Goal: Transaction & Acquisition: Subscribe to service/newsletter

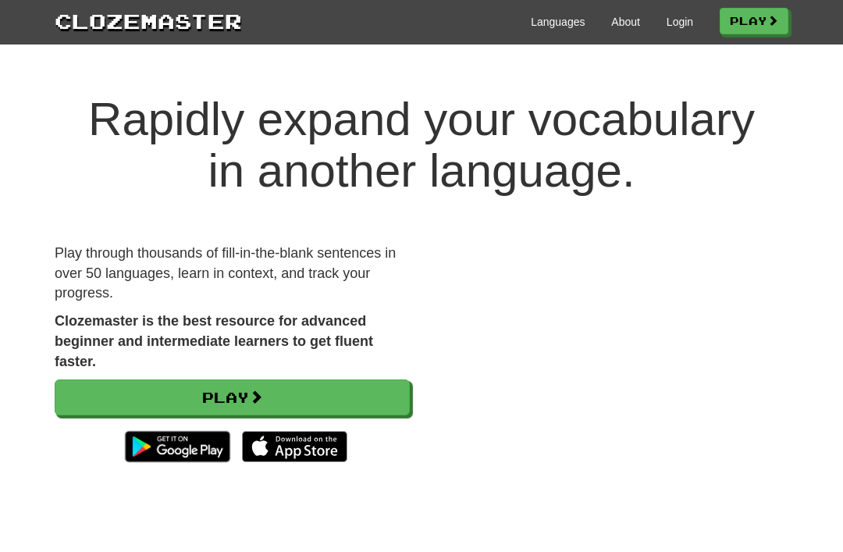
click at [569, 20] on link "Languages" at bounding box center [558, 22] width 54 height 16
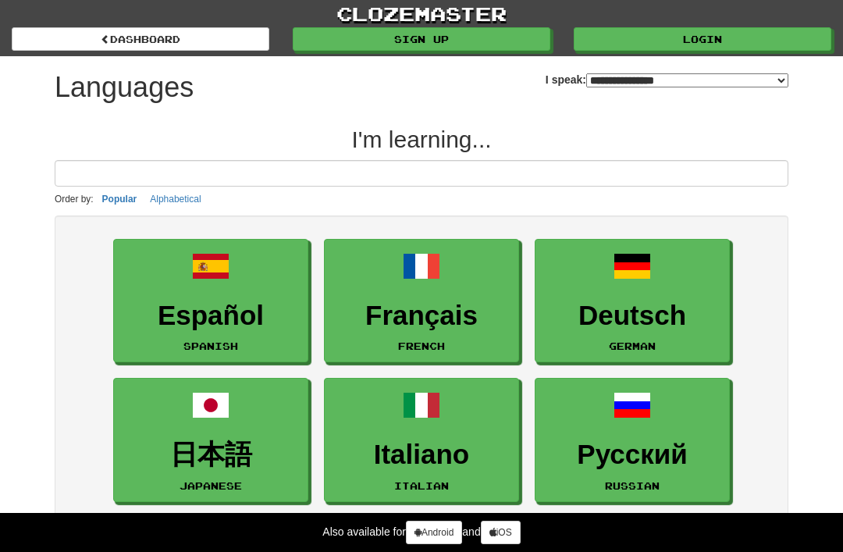
select select "*******"
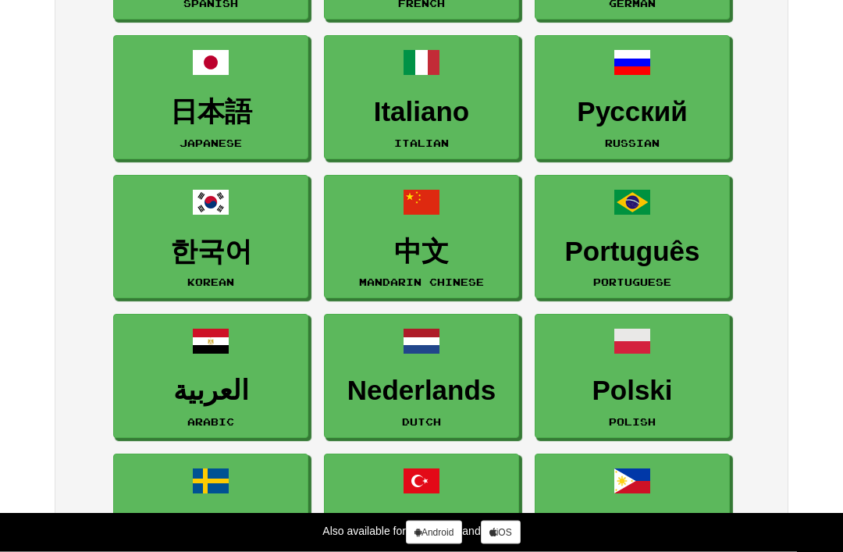
scroll to position [356, 0]
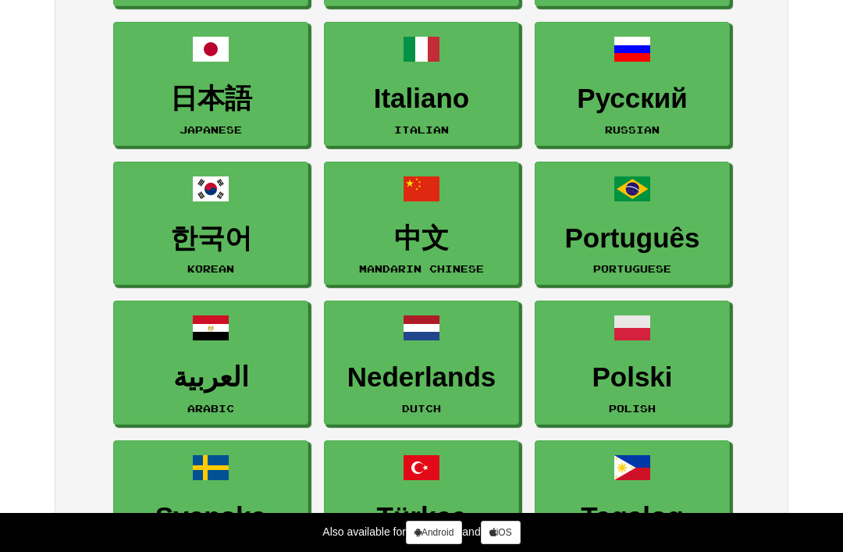
click at [707, 362] on h3 "Polski" at bounding box center [632, 377] width 178 height 30
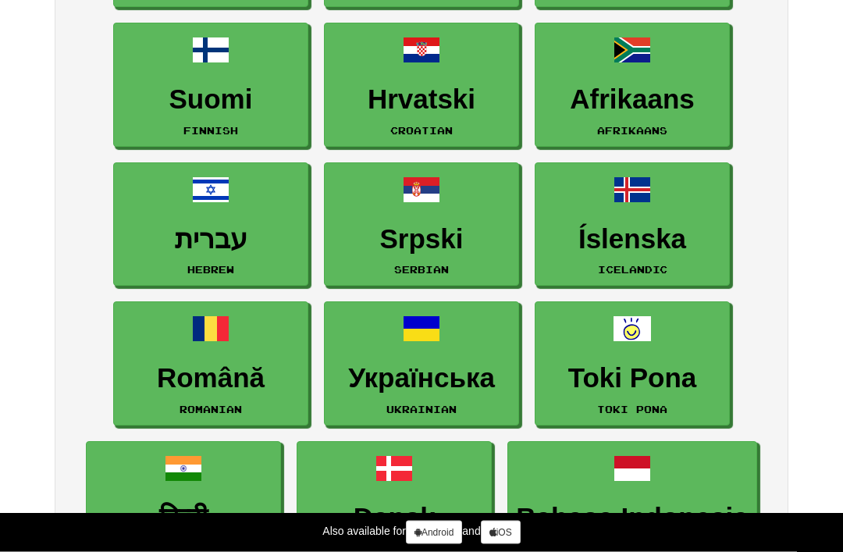
scroll to position [1192, 0]
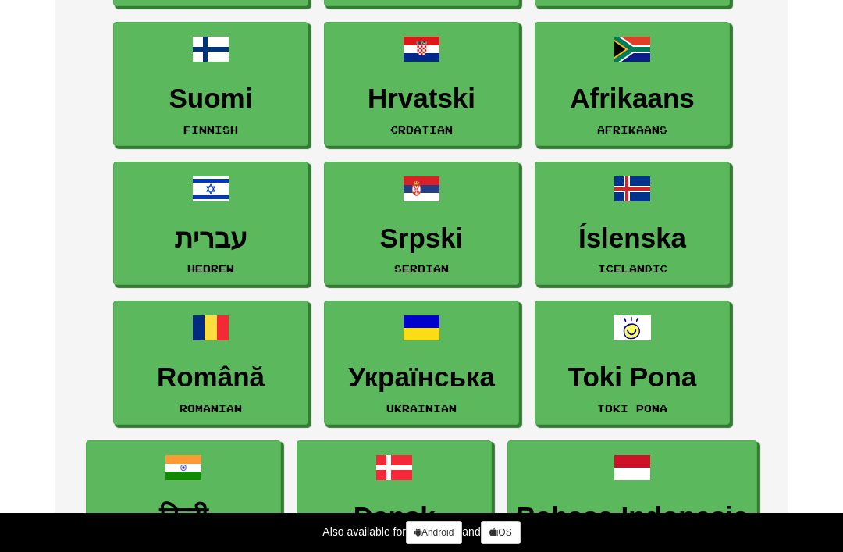
click at [660, 365] on h3 "Toki Pona" at bounding box center [632, 377] width 178 height 30
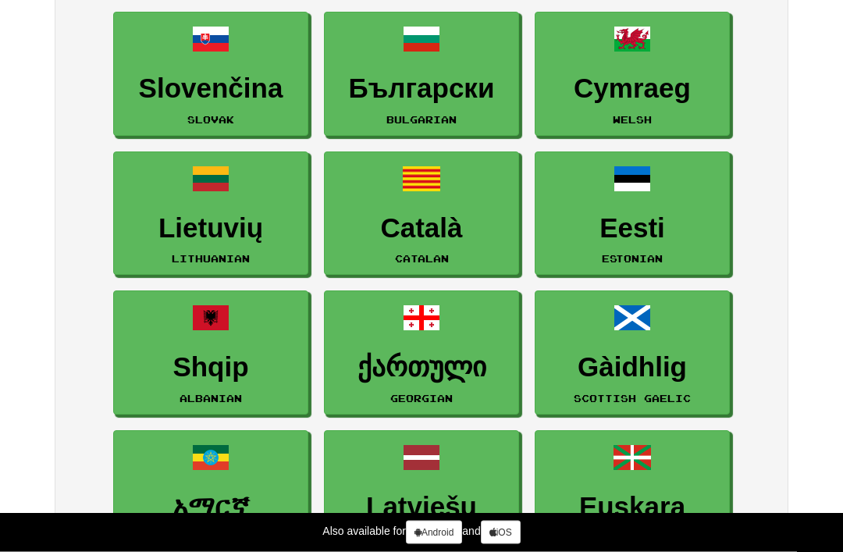
scroll to position [2101, 0]
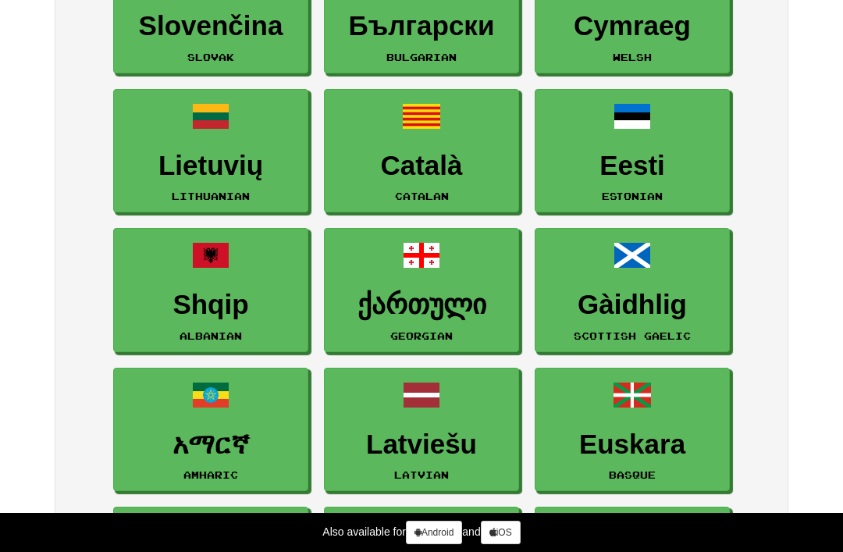
click at [646, 130] on span at bounding box center [632, 116] width 37 height 37
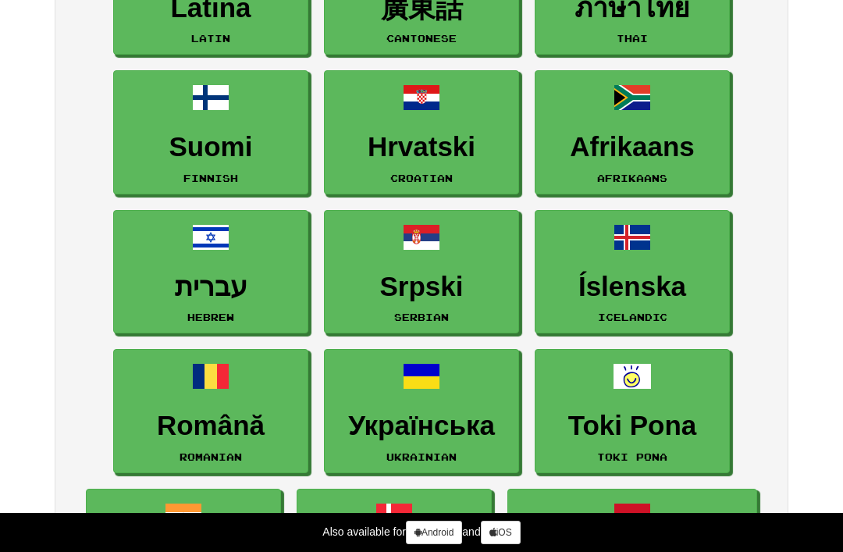
scroll to position [1143, 0]
